Goal: Navigation & Orientation: Find specific page/section

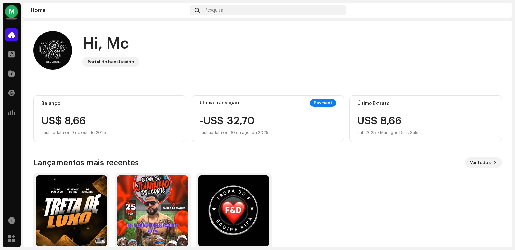
click at [15, 11] on div "M" at bounding box center [11, 11] width 13 height 13
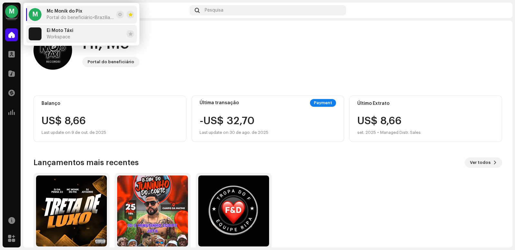
click at [67, 36] on span "Workspace" at bounding box center [59, 36] width 24 height 5
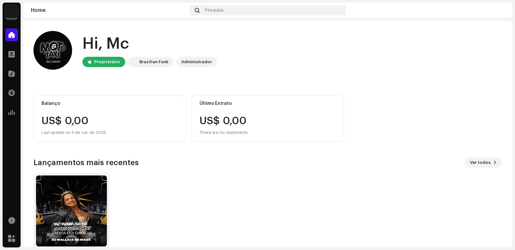
click at [14, 16] on img at bounding box center [11, 11] width 13 height 13
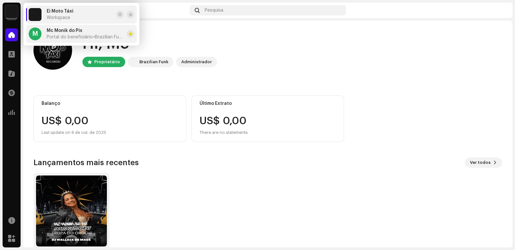
click at [56, 34] on div "Mc Monik do Pix Portal do beneficiário <Brazilian Funk>" at bounding box center [85, 34] width 77 height 12
